Goal: Task Accomplishment & Management: Manage account settings

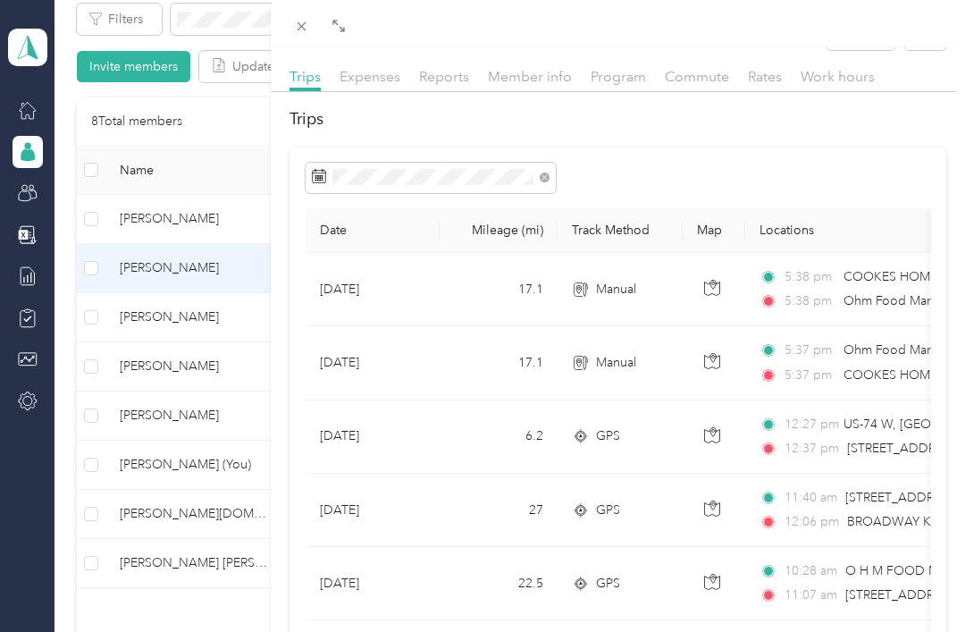
scroll to position [39, 0]
click at [175, 315] on div "[PERSON_NAME] Archive Trips Expenses Reports Member info Program Commute Rates …" at bounding box center [482, 316] width 965 height 632
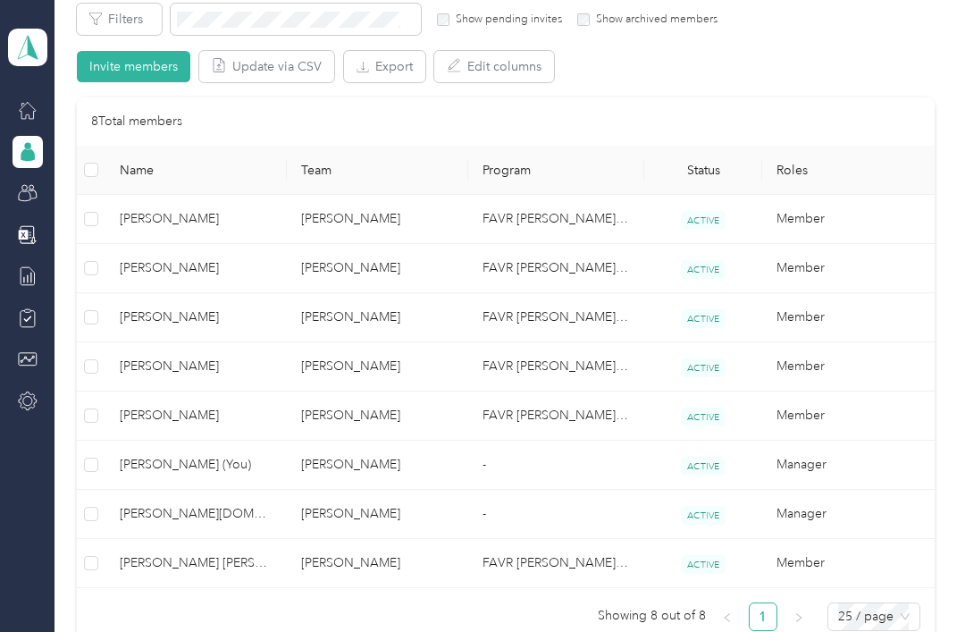
click at [181, 315] on div at bounding box center [482, 316] width 965 height 632
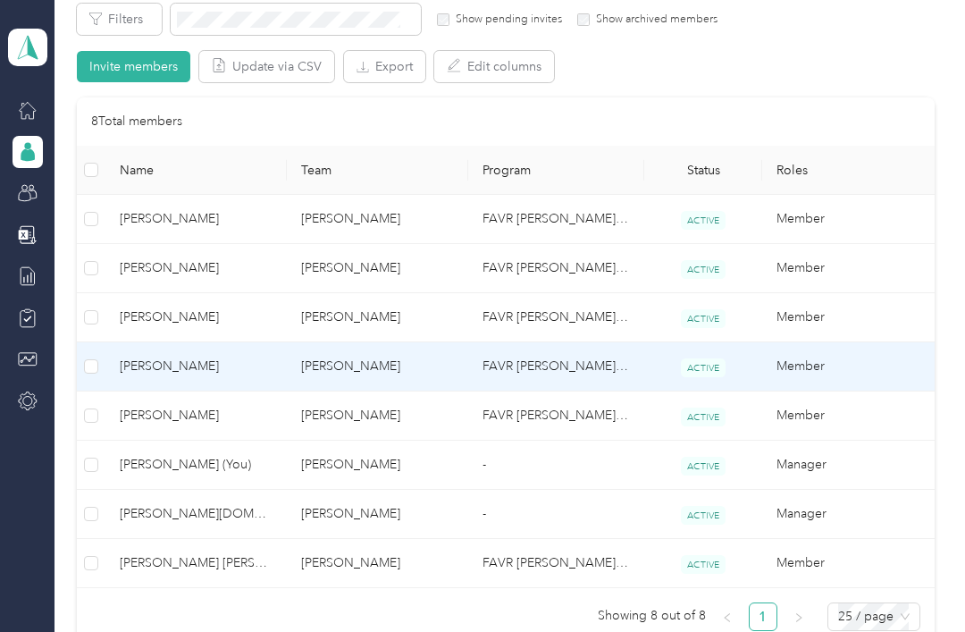
click at [180, 357] on span "[PERSON_NAME]" at bounding box center [196, 367] width 153 height 20
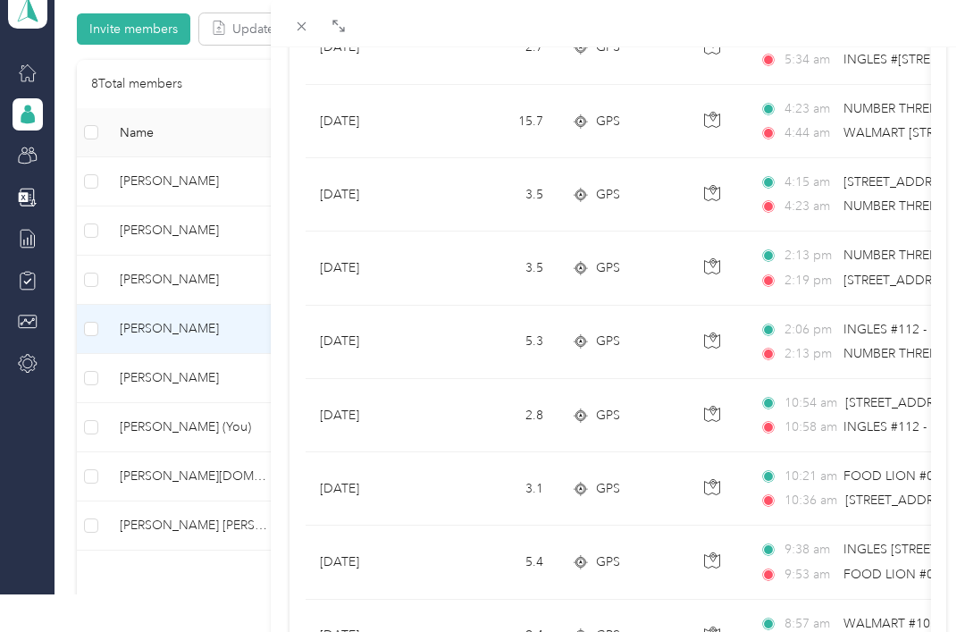
scroll to position [428, 0]
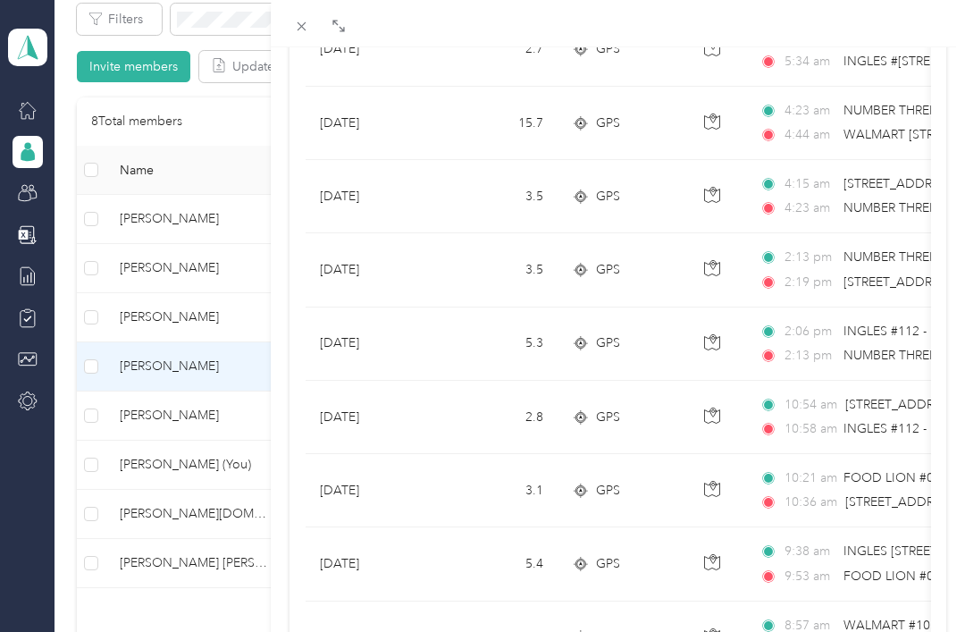
click at [166, 360] on div "[PERSON_NAME] Archive Trips Expenses Reports Member info Program Commute Rates …" at bounding box center [482, 316] width 965 height 632
click at [166, 359] on div "[PERSON_NAME] Archive Trips Expenses Reports Member info Program Commute Rates …" at bounding box center [482, 316] width 965 height 632
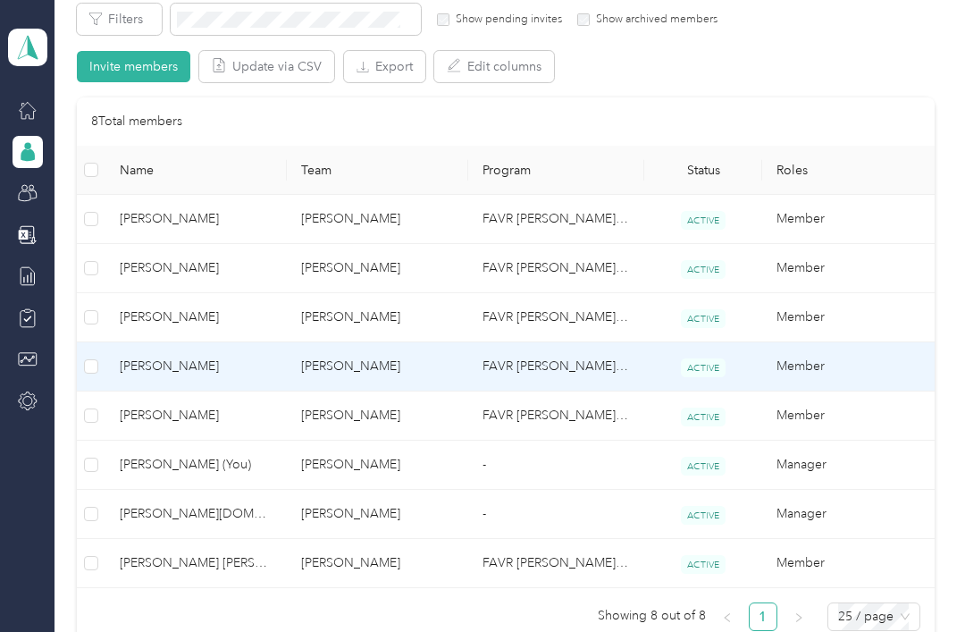
scroll to position [186, 0]
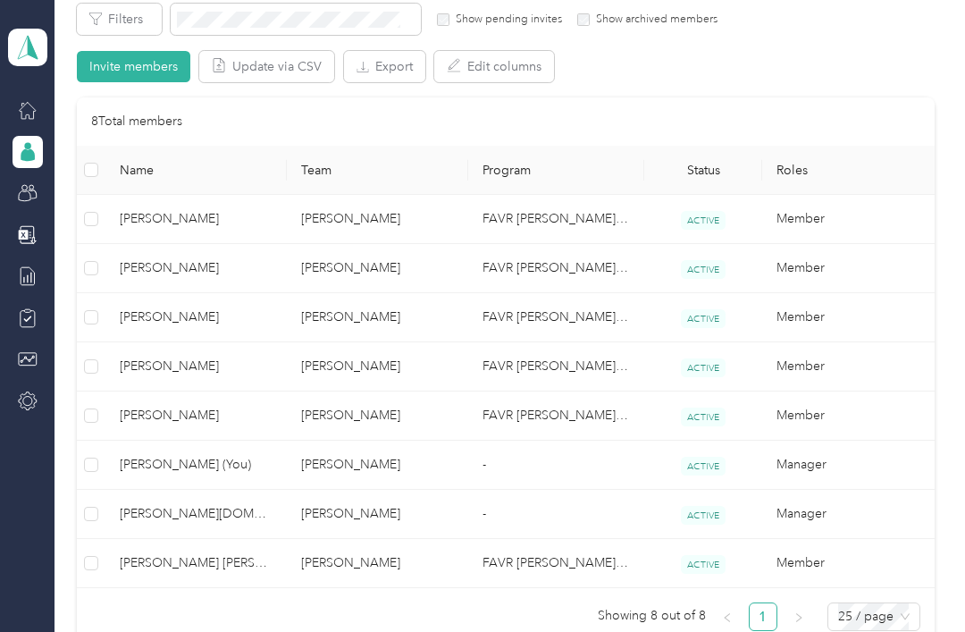
click at [166, 406] on span "[PERSON_NAME]" at bounding box center [196, 416] width 153 height 20
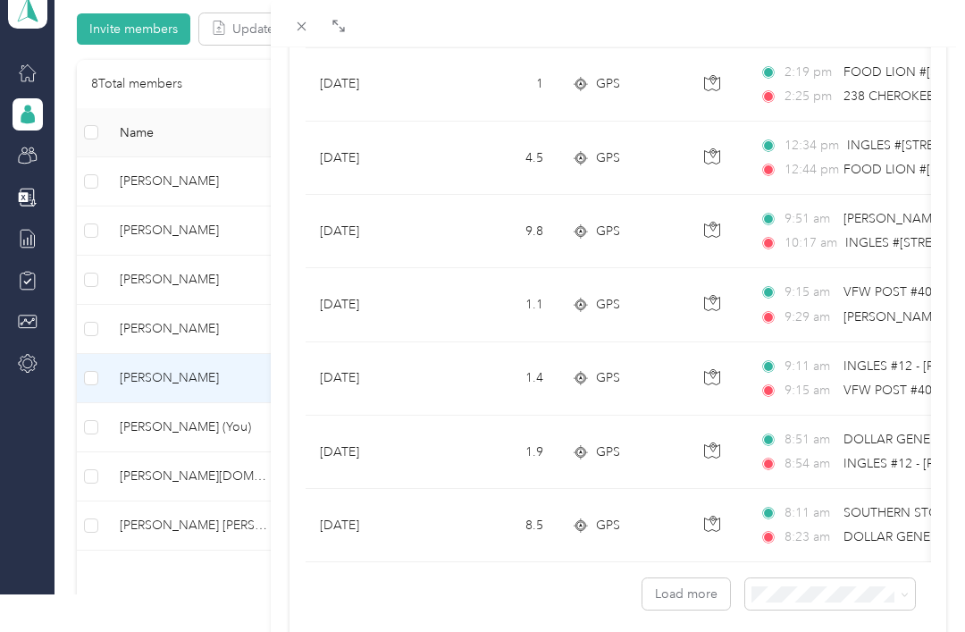
scroll to position [1569, 0]
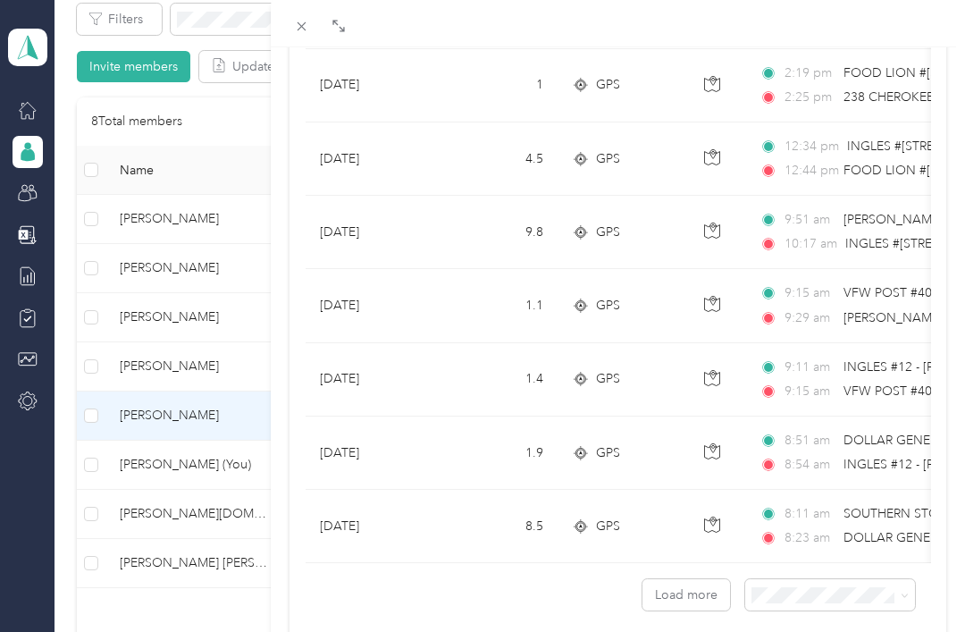
click at [670, 591] on button "Load more" at bounding box center [687, 594] width 88 height 31
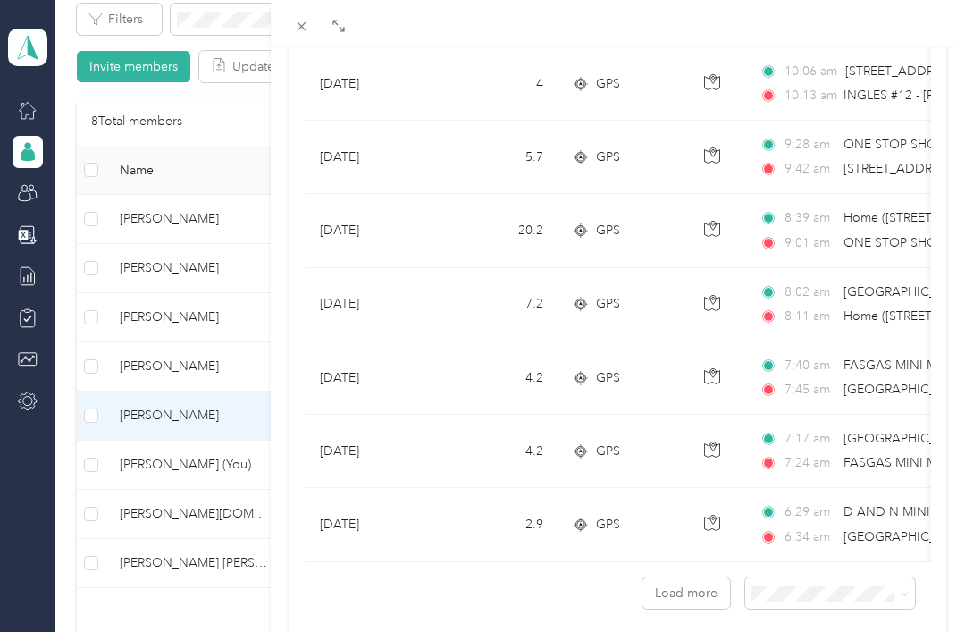
scroll to position [3407, 0]
click at [685, 590] on button "Load more" at bounding box center [687, 593] width 88 height 31
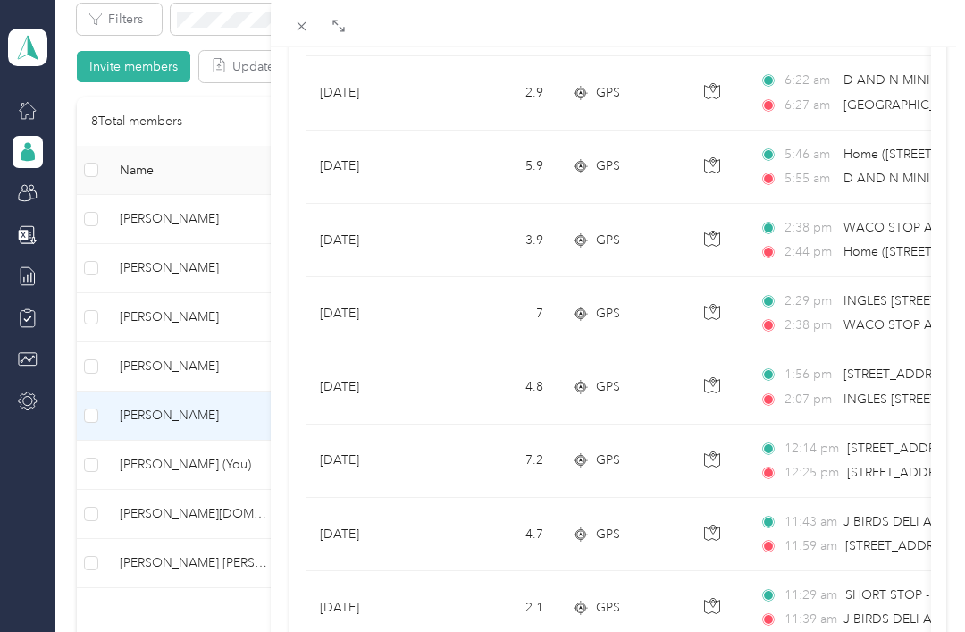
scroll to position [309, 0]
click at [169, 515] on div "[PERSON_NAME] Archive Trips Expenses Reports Member info Program Commute Rates …" at bounding box center [482, 316] width 965 height 632
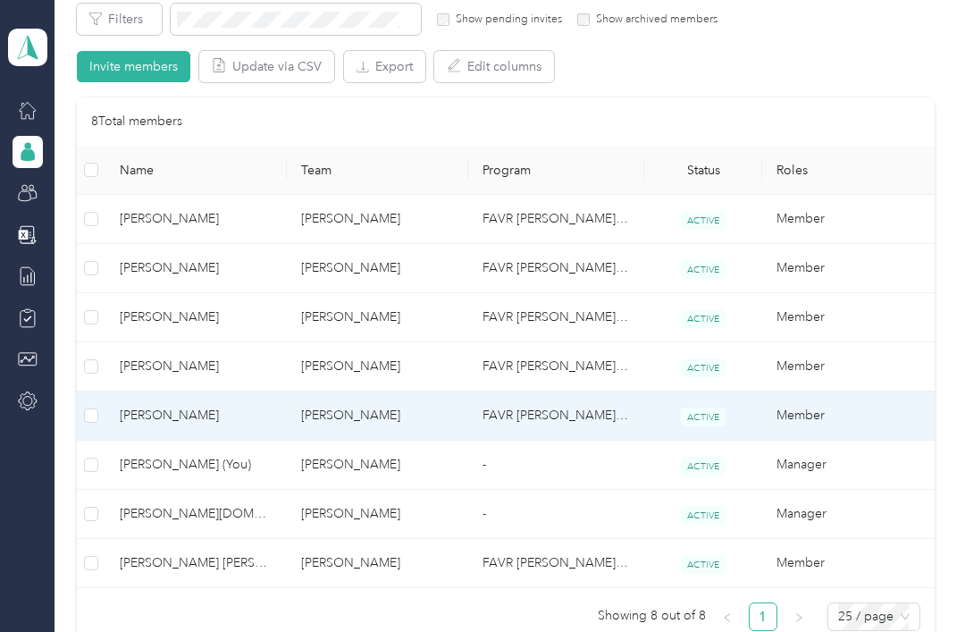
click at [168, 514] on div "[PERSON_NAME] Archive Trips Expenses Reports Member info Program Commute Rates …" at bounding box center [482, 316] width 965 height 632
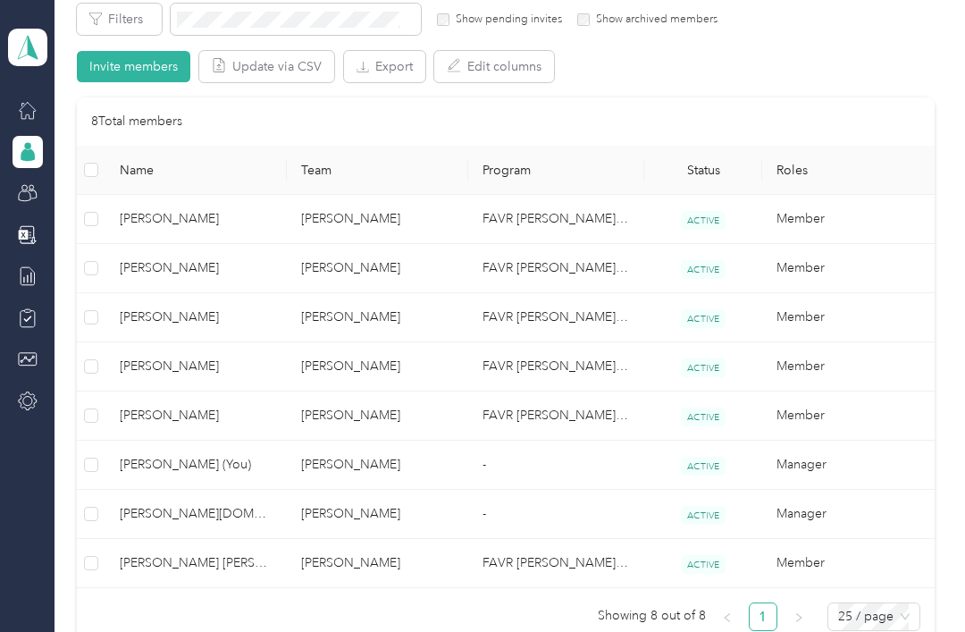
click at [173, 553] on span "[PERSON_NAME] [PERSON_NAME]" at bounding box center [196, 563] width 153 height 20
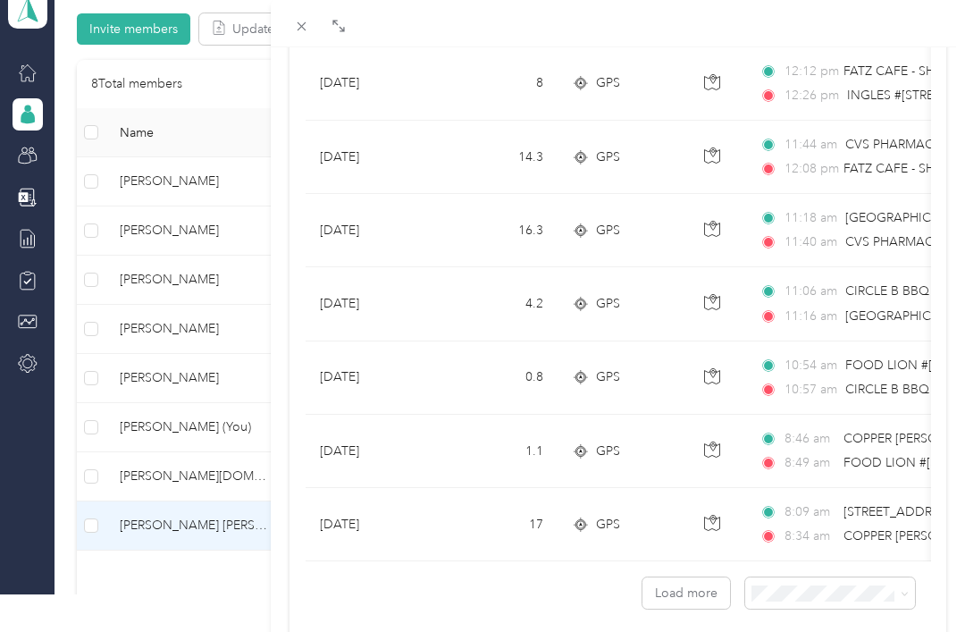
scroll to position [1569, 0]
click at [692, 585] on button "Load more" at bounding box center [687, 594] width 88 height 31
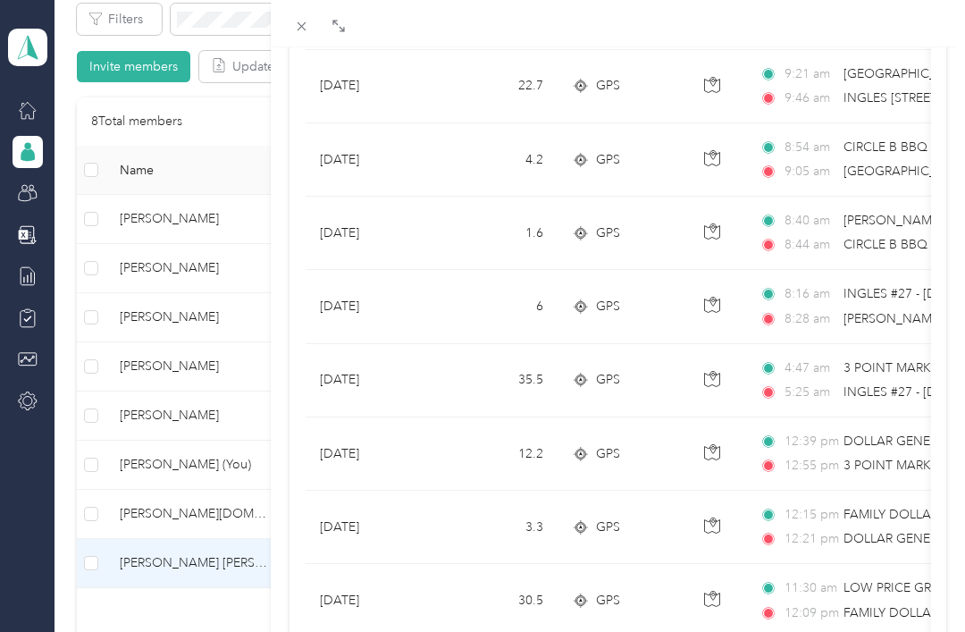
scroll to position [2451, 0]
